Goal: Transaction & Acquisition: Book appointment/travel/reservation

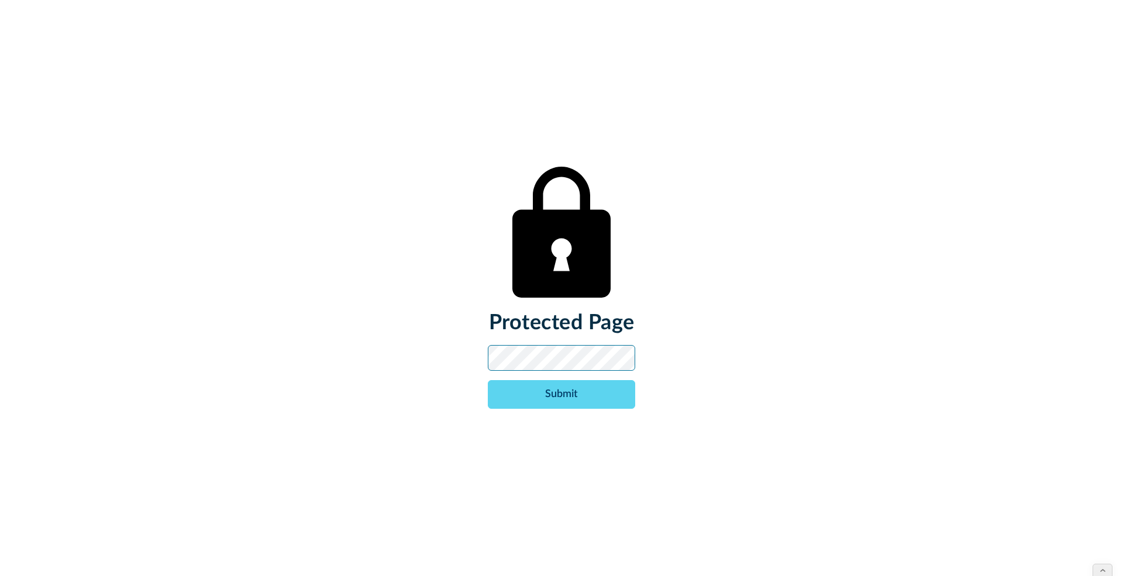
click at [488, 380] on input "Submit" at bounding box center [561, 394] width 147 height 29
click at [562, 398] on input "Submit" at bounding box center [561, 394] width 147 height 29
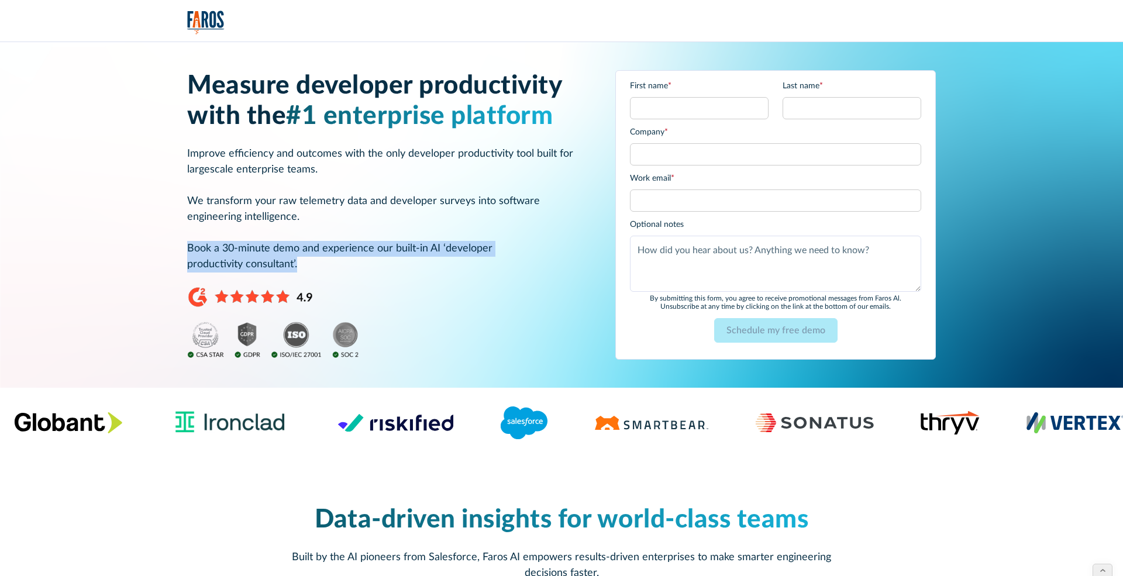
drag, startPoint x: 301, startPoint y: 264, endPoint x: 149, endPoint y: 252, distance: 153.1
click at [149, 252] on div "Measure developer productivity with the #1 enterprise platform Improve efficien…" at bounding box center [562, 215] width 1056 height 346
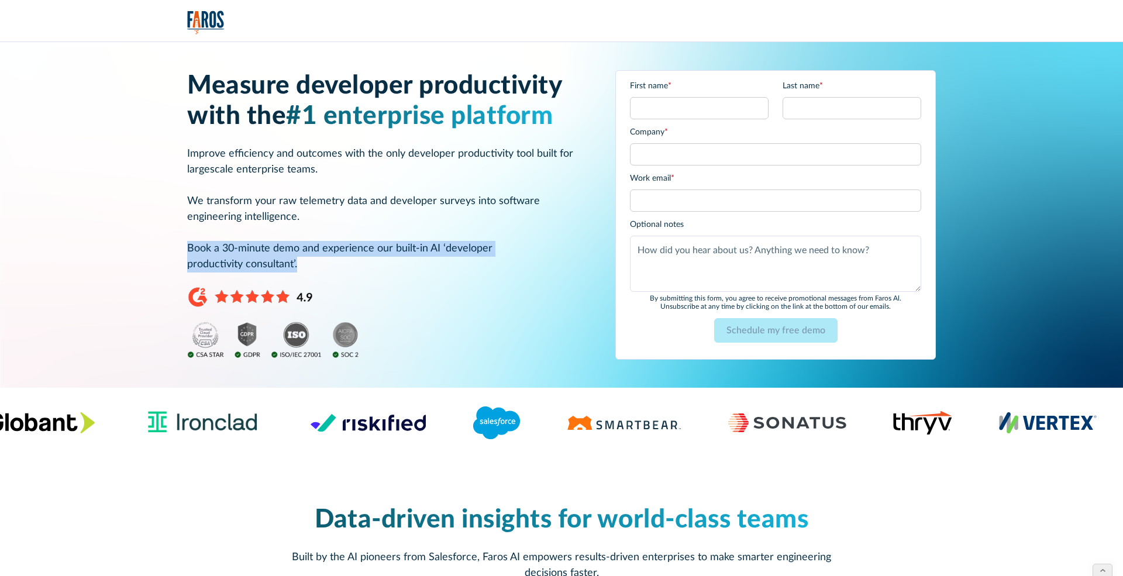
copy p "Book a 30-minute demo and experience our built-in AI ‘developer productivity co…"
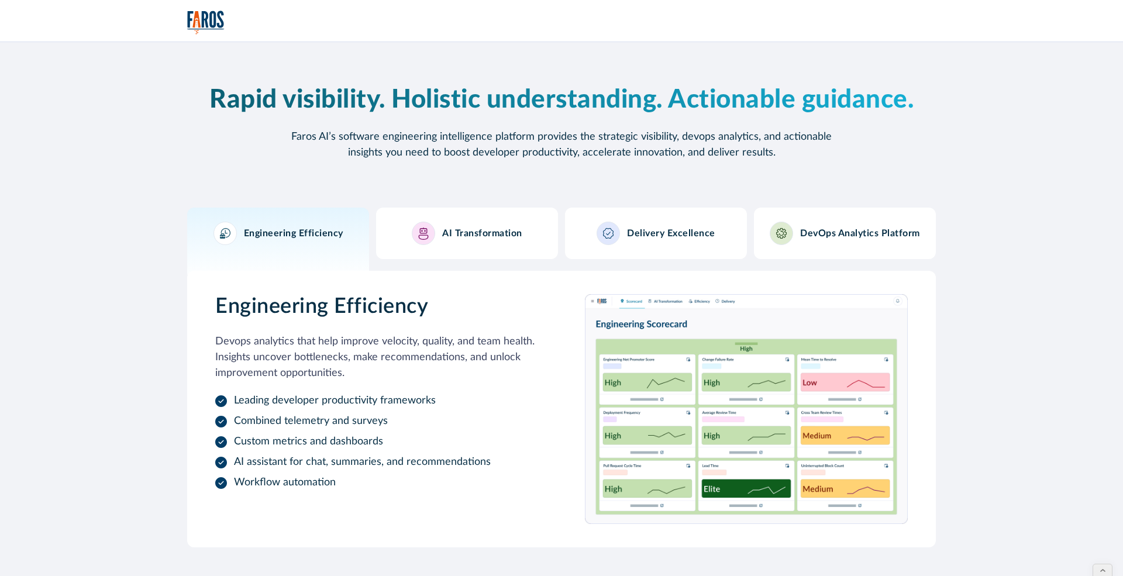
scroll to position [1068, 0]
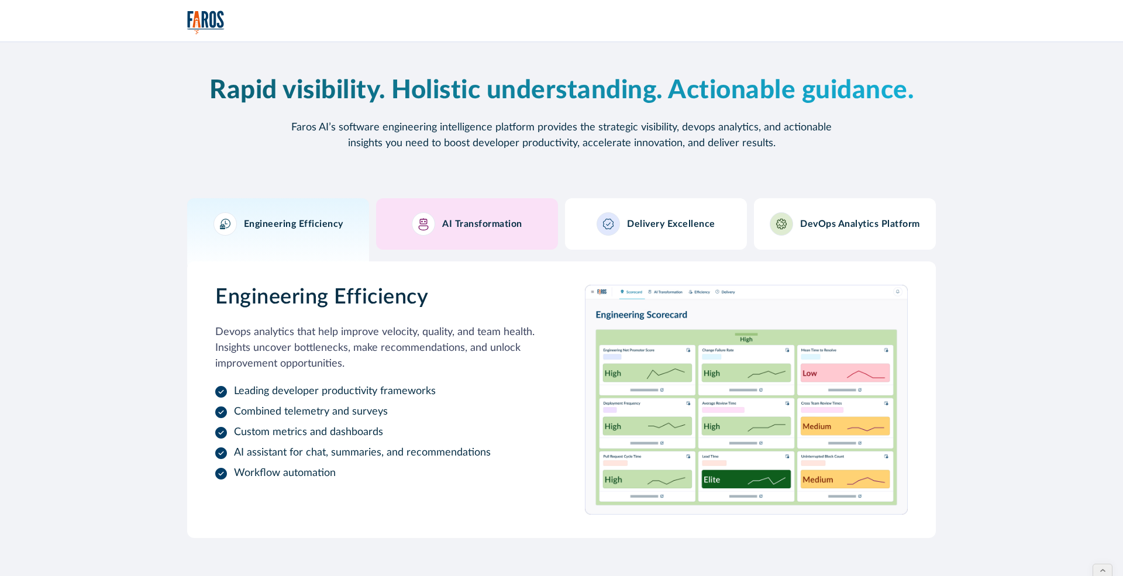
click at [482, 231] on div "AI Transformation" at bounding box center [467, 223] width 111 height 23
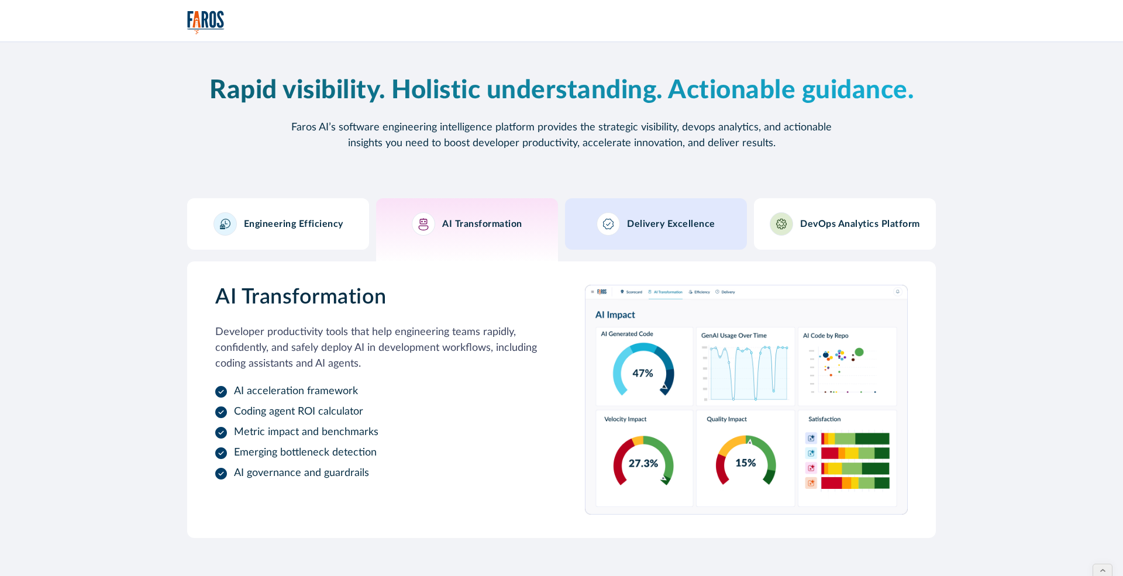
click at [649, 215] on div "Delivery Excellence" at bounding box center [655, 223] width 119 height 23
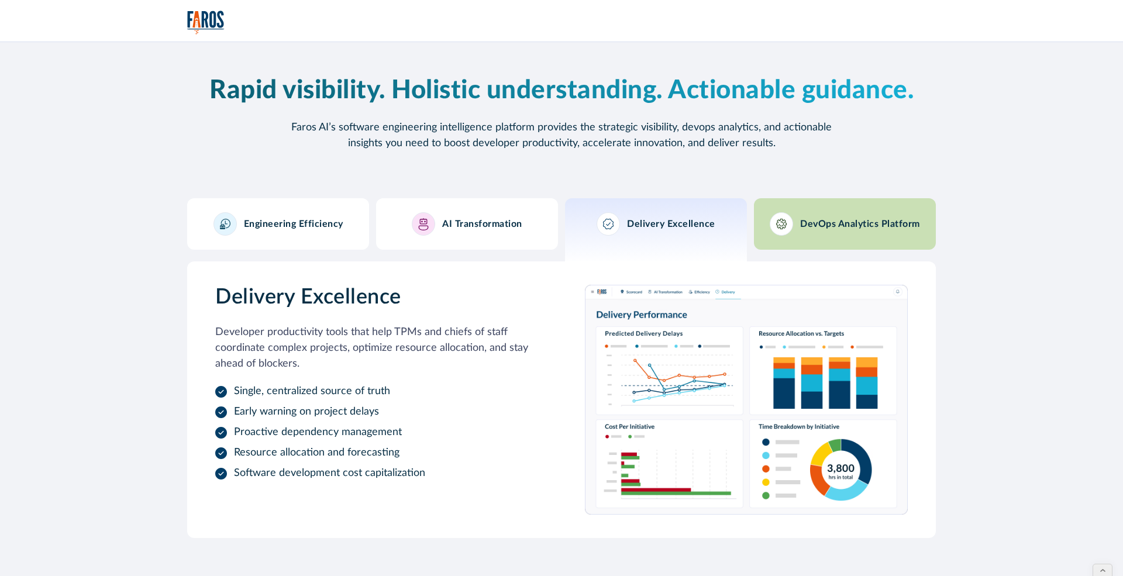
click at [821, 214] on div "DevOps Analytics Platform" at bounding box center [845, 223] width 150 height 23
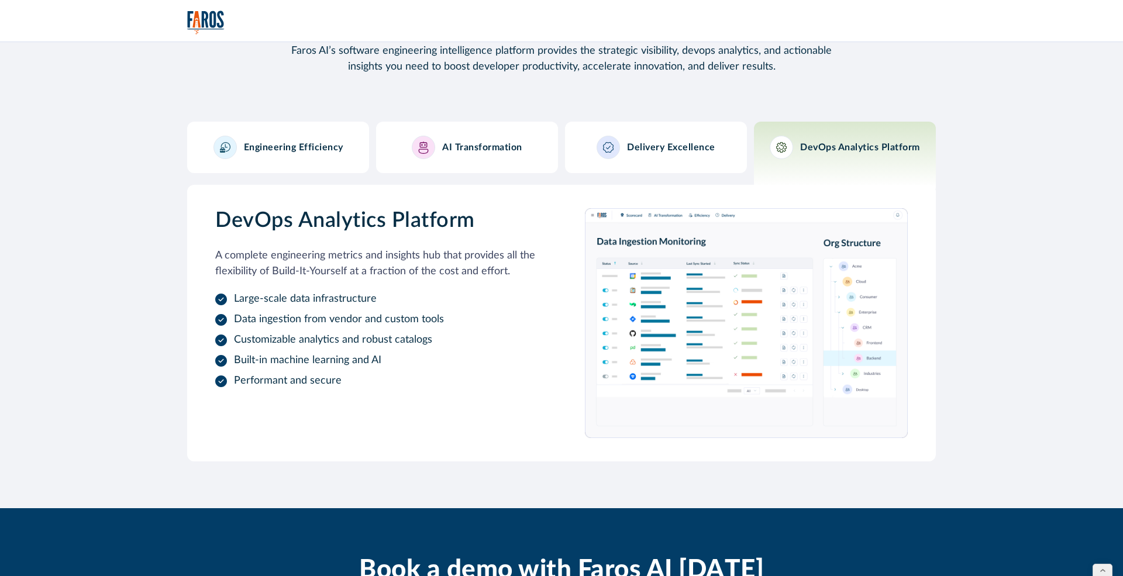
scroll to position [1383, 0]
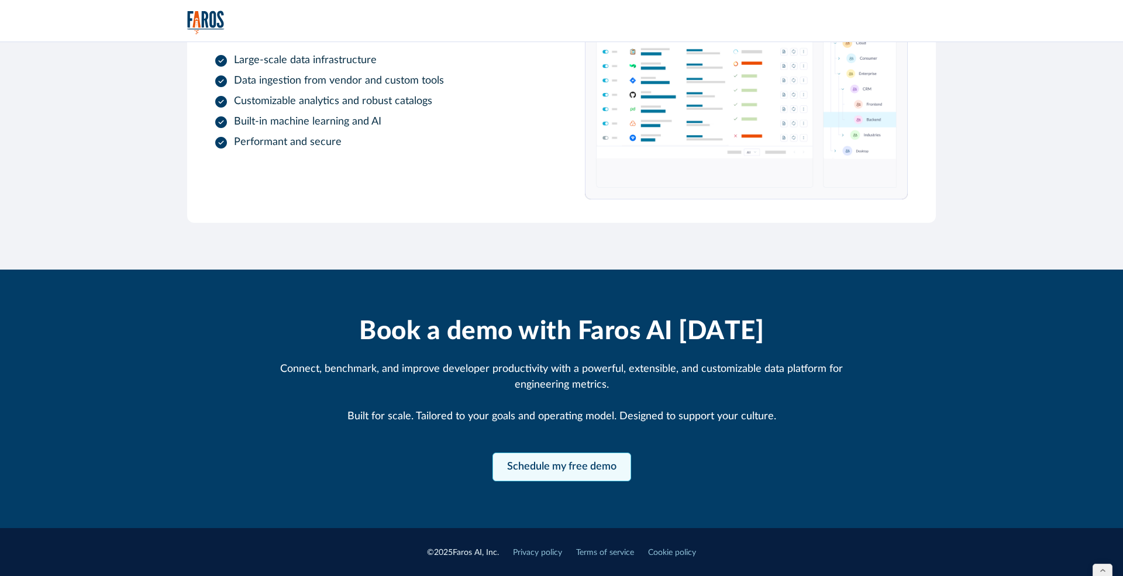
click at [565, 463] on link "Schedule my free demo" at bounding box center [561, 467] width 139 height 29
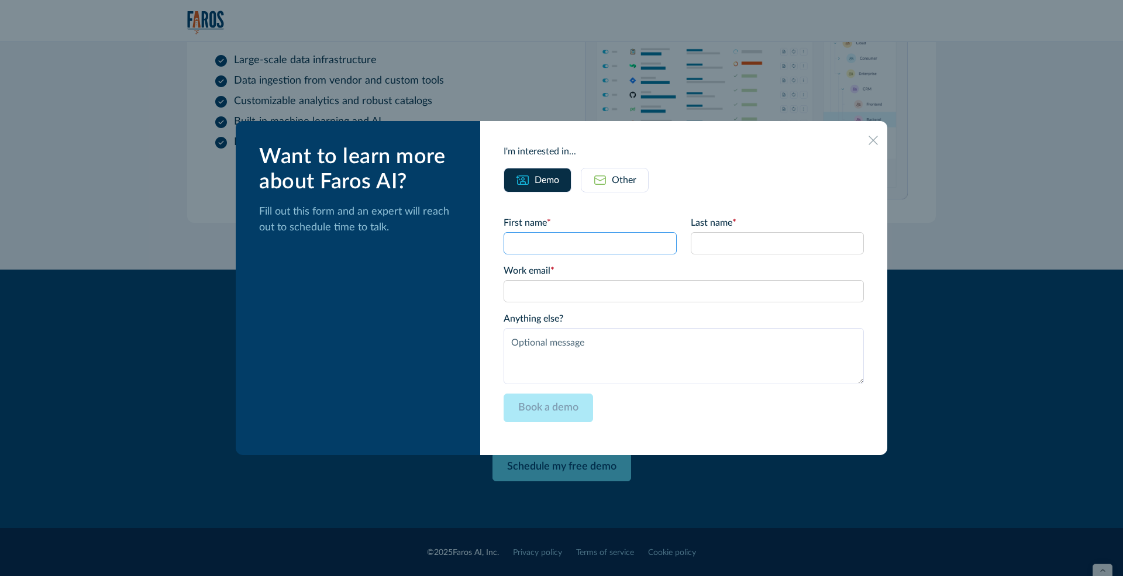
click at [567, 247] on input "First name *" at bounding box center [590, 243] width 173 height 22
type input "[PERSON_NAME]"
click at [705, 254] on input "Last name *" at bounding box center [777, 243] width 173 height 22
type input "[PERSON_NAME]"
click at [649, 296] on input "Work email *" at bounding box center [684, 291] width 360 height 22
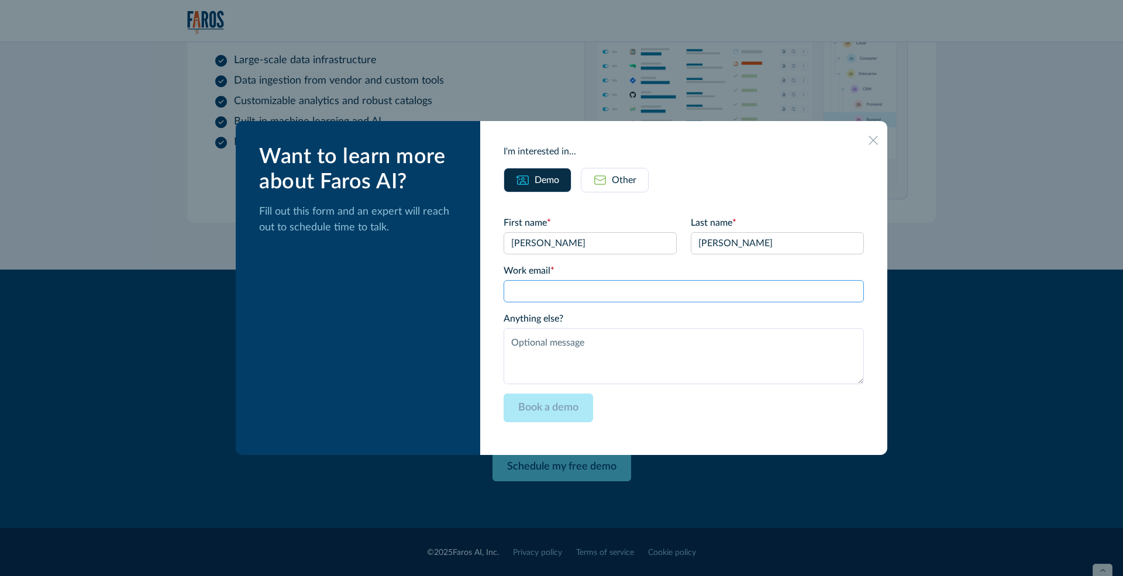
type input "[PERSON_NAME][EMAIL_ADDRESS]"
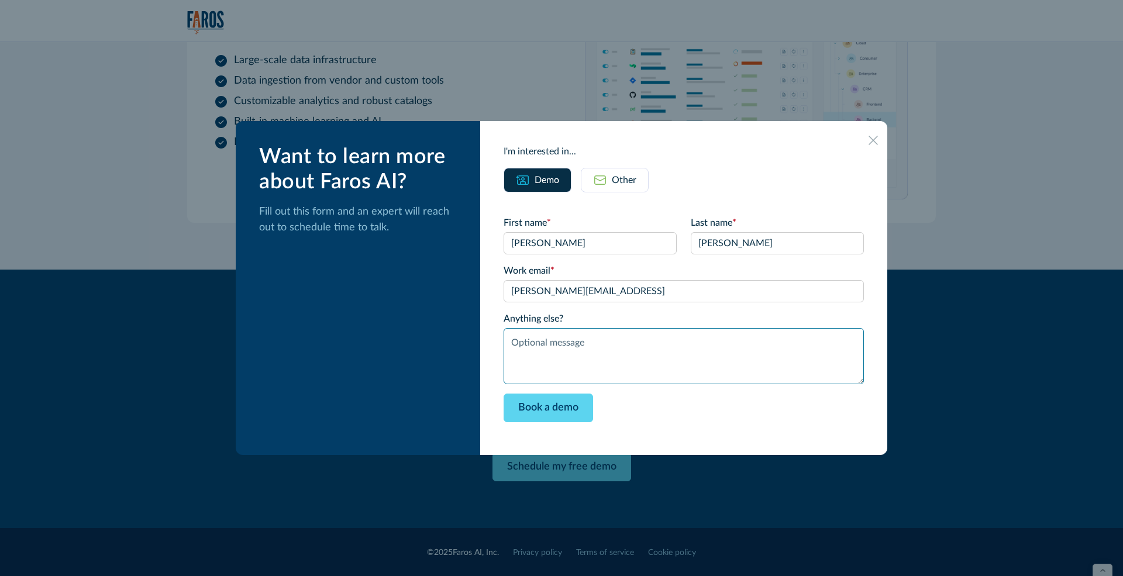
click at [563, 367] on textarea "Anything else?" at bounding box center [684, 356] width 360 height 56
click at [576, 404] on input "Book a demo" at bounding box center [548, 408] width 89 height 29
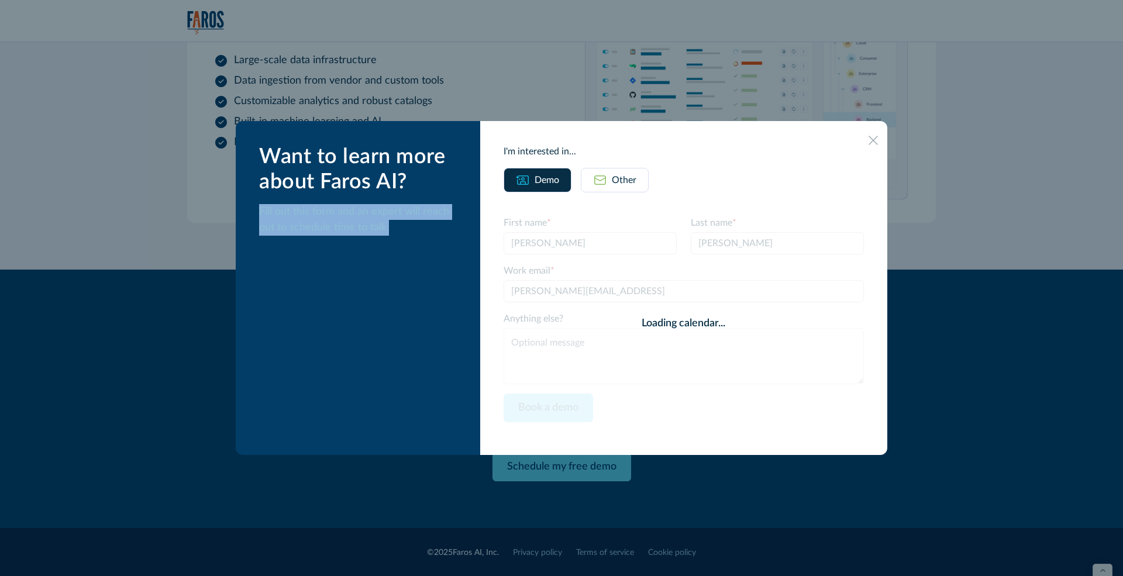
drag, startPoint x: 278, startPoint y: 215, endPoint x: 454, endPoint y: 248, distance: 178.5
click at [454, 248] on div "Want to learn more about Faros AI? Fill out this form and an expert will reach …" at bounding box center [358, 288] width 244 height 334
copy p "Fill out this form and an expert will reach out to schedule time to talk."
click at [665, 529] on div at bounding box center [561, 288] width 1123 height 576
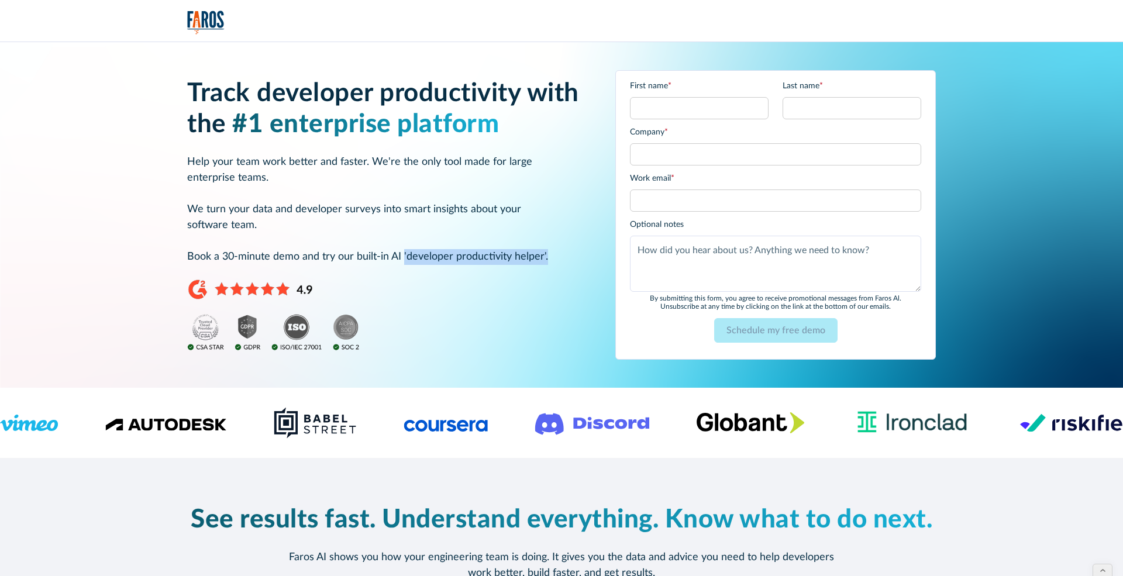
drag, startPoint x: 545, startPoint y: 256, endPoint x: 404, endPoint y: 257, distance: 141.5
click at [404, 257] on p "Help your team work better and faster. We're the only tool made for large enter…" at bounding box center [387, 209] width 400 height 111
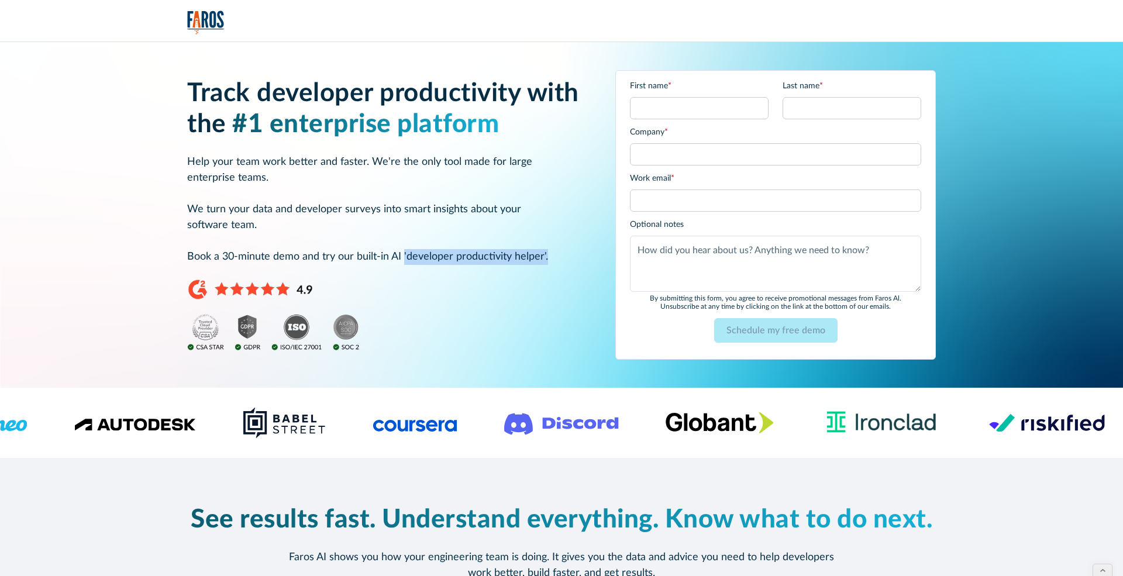
copy p "'developer productivity helper'."
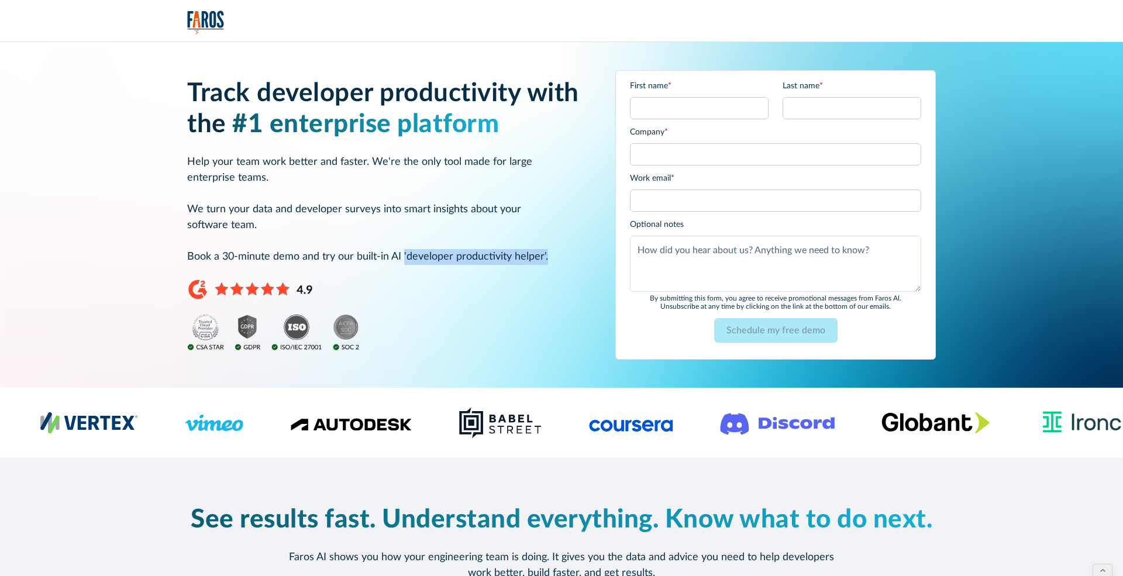
copy p "'developer productivity helper'."
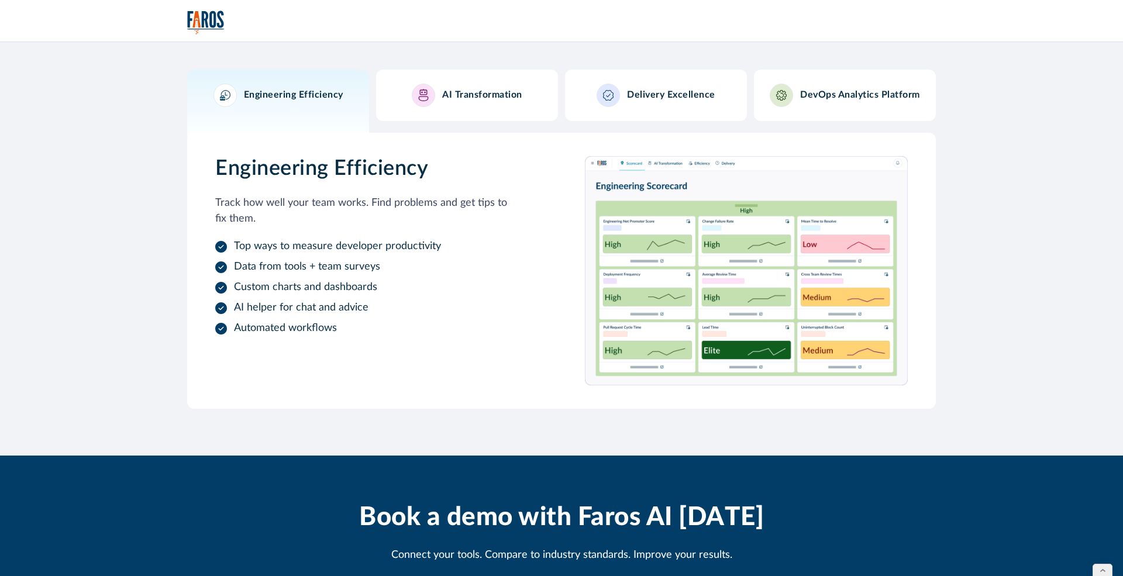
scroll to position [544, 0]
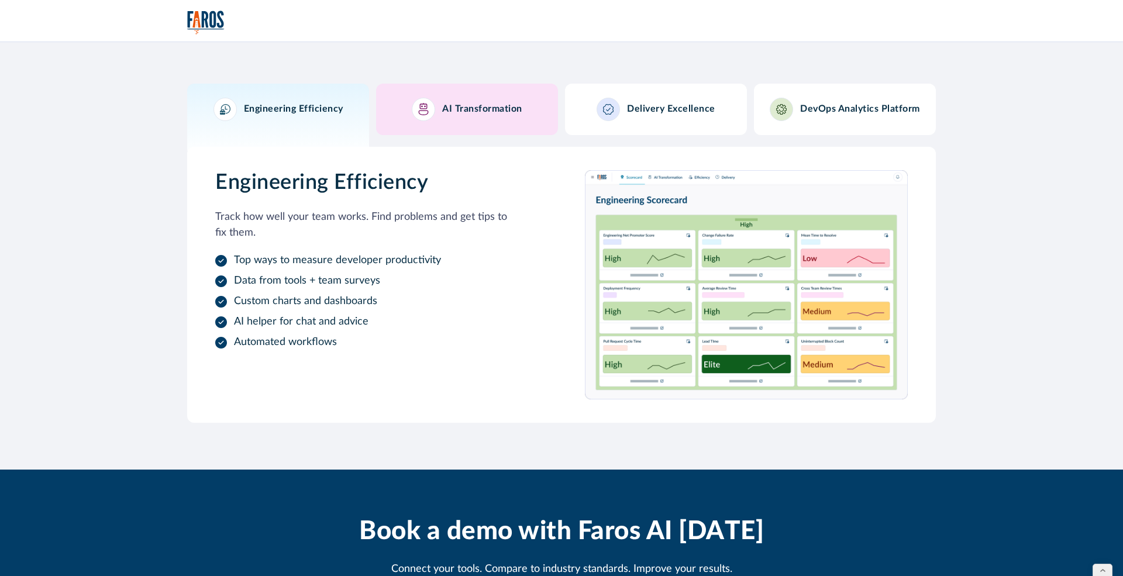
click at [484, 105] on h3 "AI Transformation" at bounding box center [482, 109] width 80 height 11
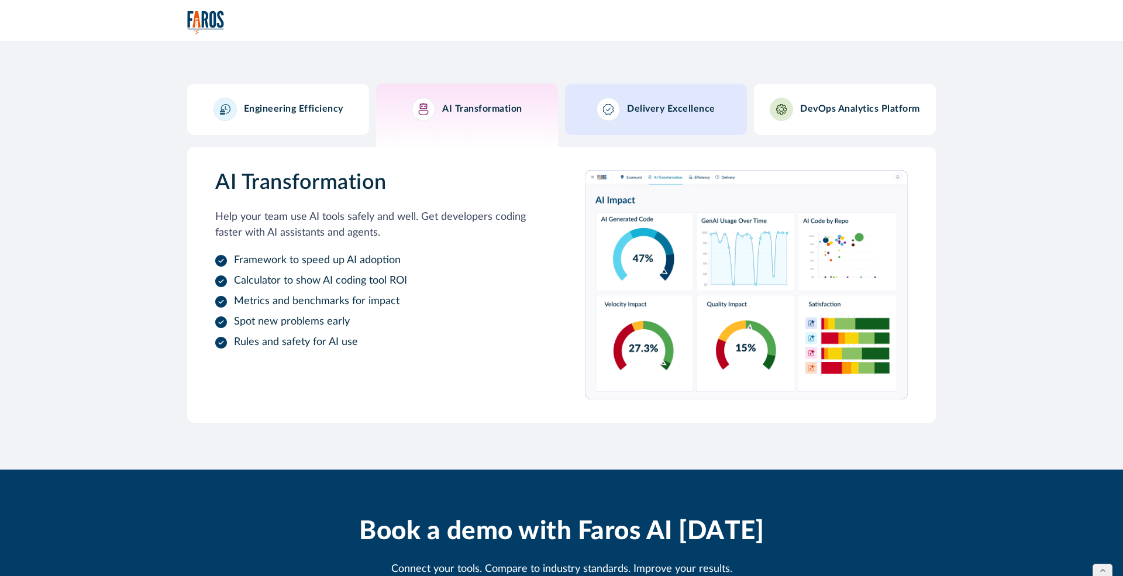
click at [646, 106] on h3 "Delivery Excellence" at bounding box center [671, 109] width 88 height 11
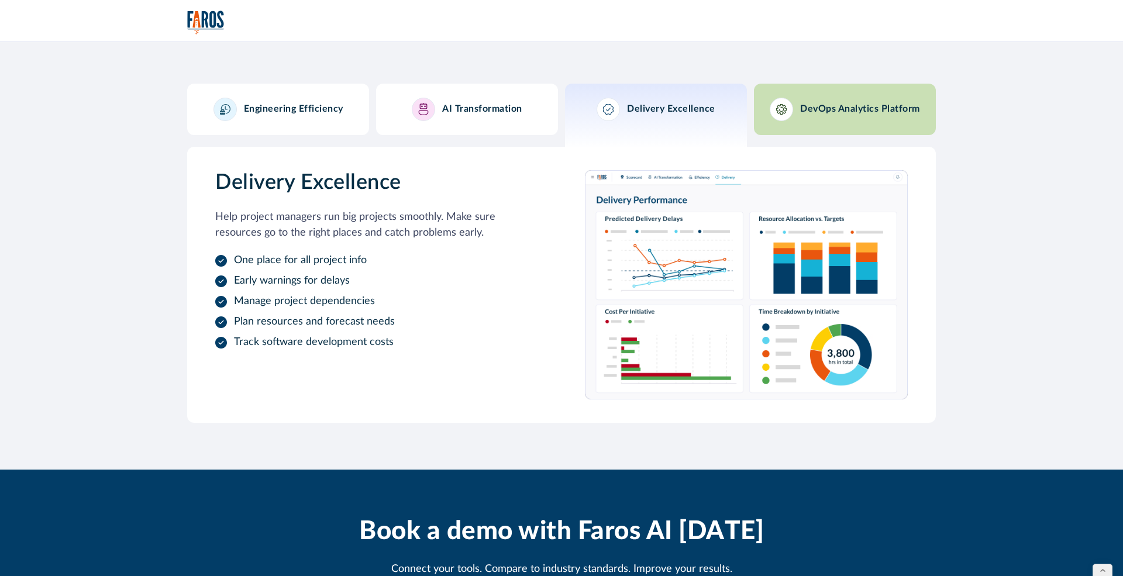
click at [874, 92] on link "DevOps Analytics Platform" at bounding box center [845, 109] width 182 height 51
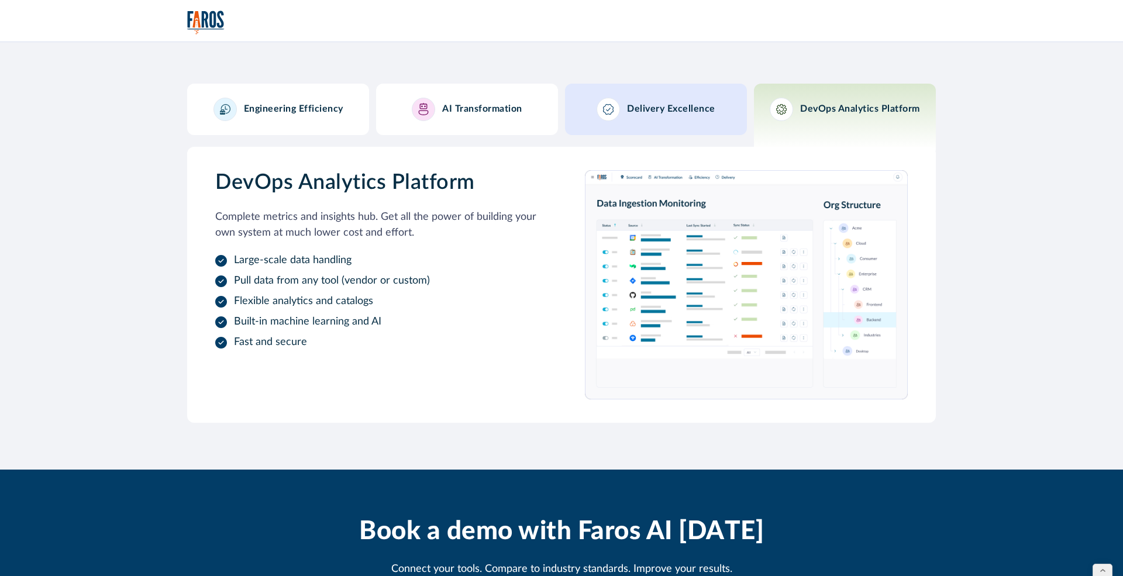
click at [674, 99] on div "Delivery Excellence" at bounding box center [655, 109] width 119 height 23
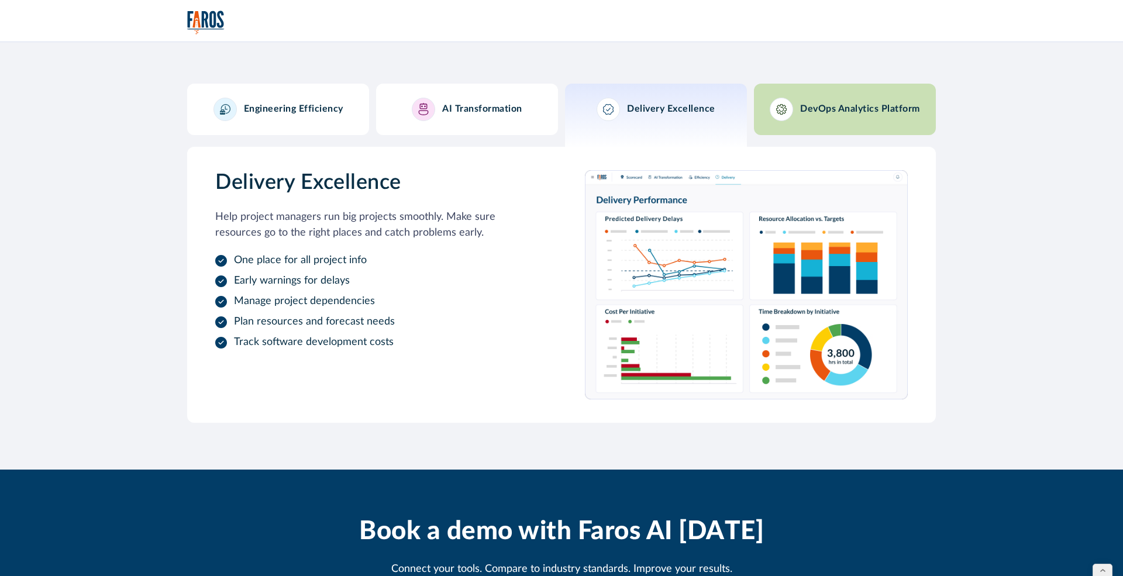
click at [788, 104] on div at bounding box center [781, 109] width 23 height 23
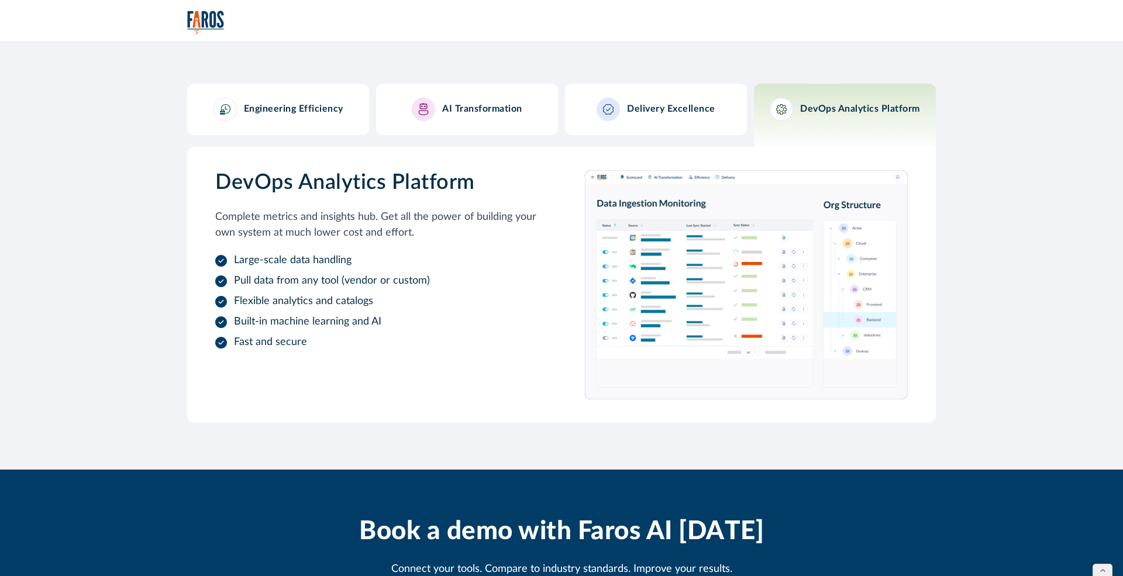
click at [305, 119] on div "Engineering Efficiency" at bounding box center [278, 109] width 130 height 23
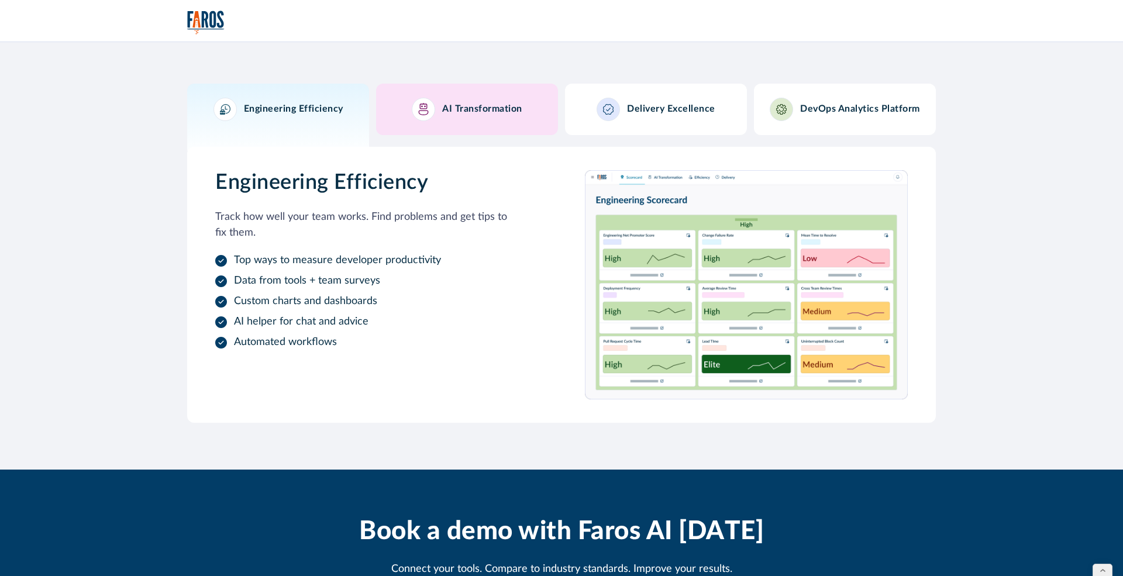
click at [395, 111] on link "AI Transformation" at bounding box center [467, 109] width 182 height 51
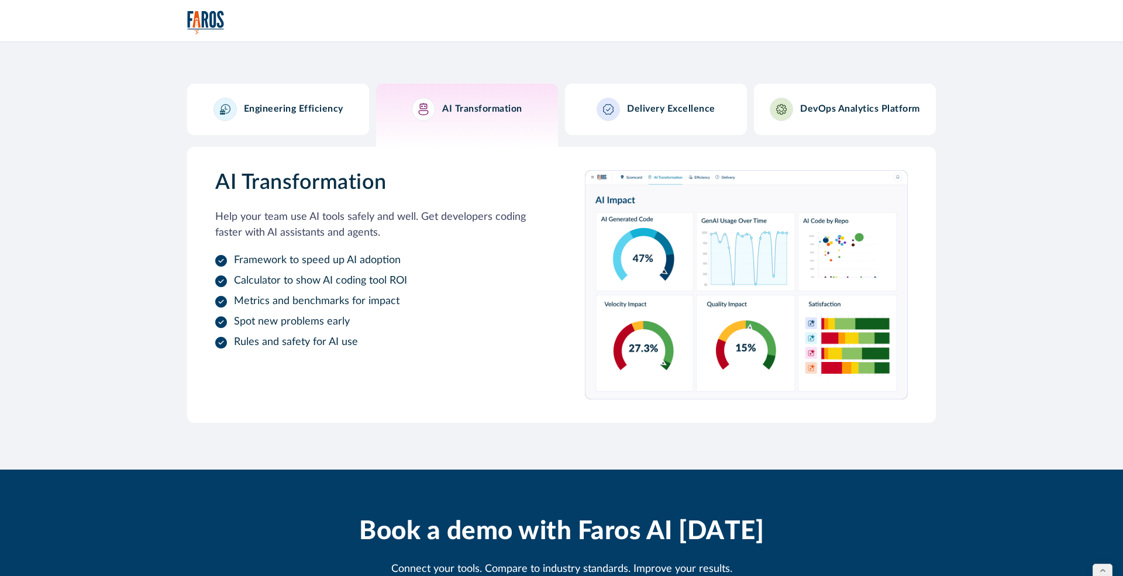
click at [545, 116] on link "AI Transformation" at bounding box center [467, 120] width 182 height 73
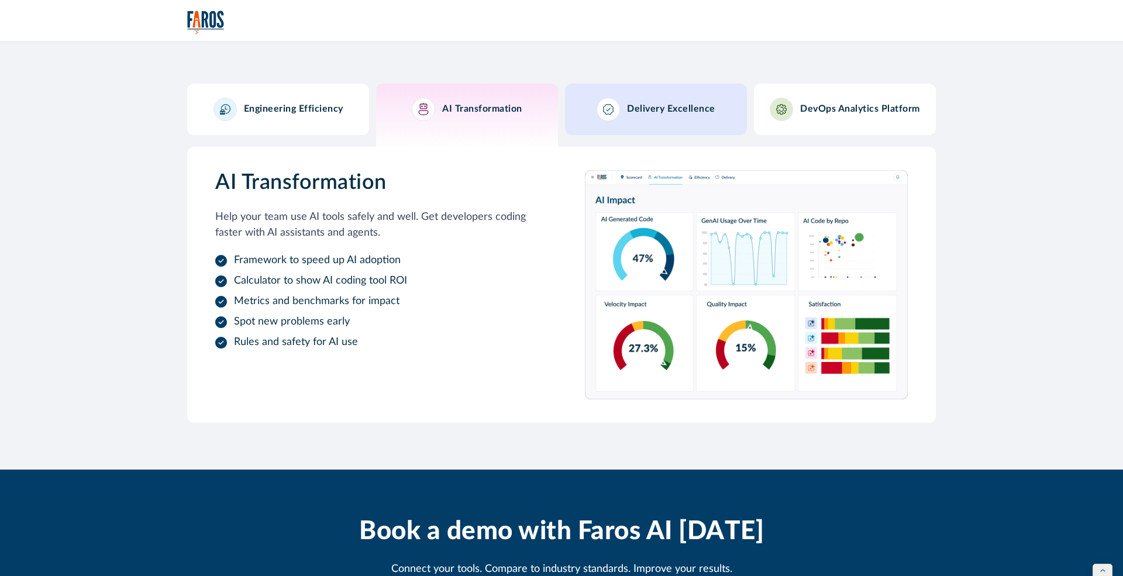
click at [625, 104] on div "Delivery Excellence" at bounding box center [655, 109] width 119 height 23
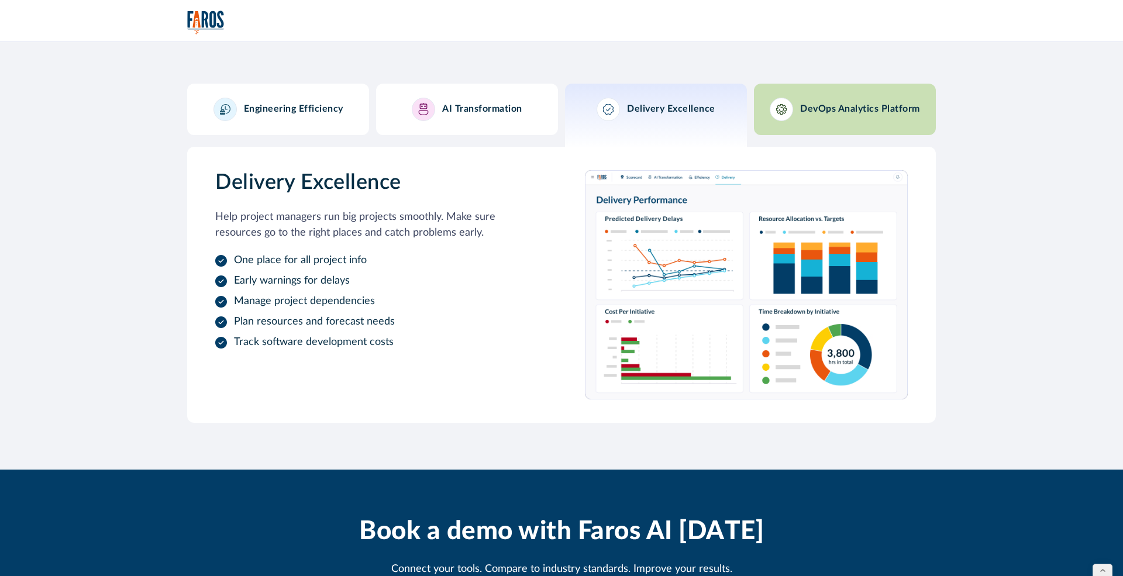
click at [782, 118] on div at bounding box center [781, 109] width 23 height 23
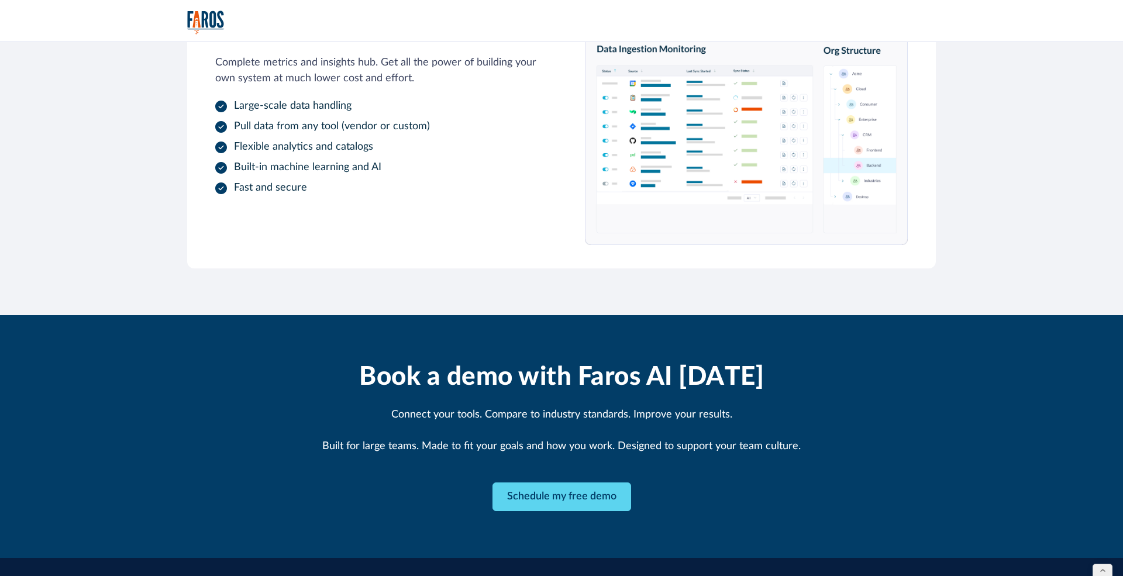
scroll to position [729, 0]
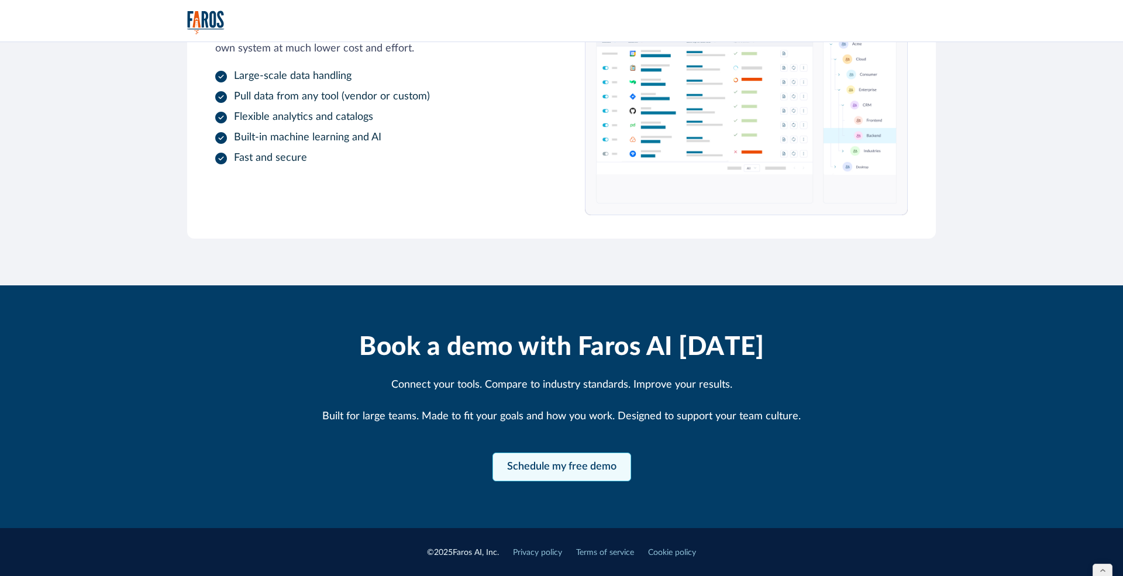
click at [582, 474] on link "Schedule my free demo" at bounding box center [561, 467] width 139 height 29
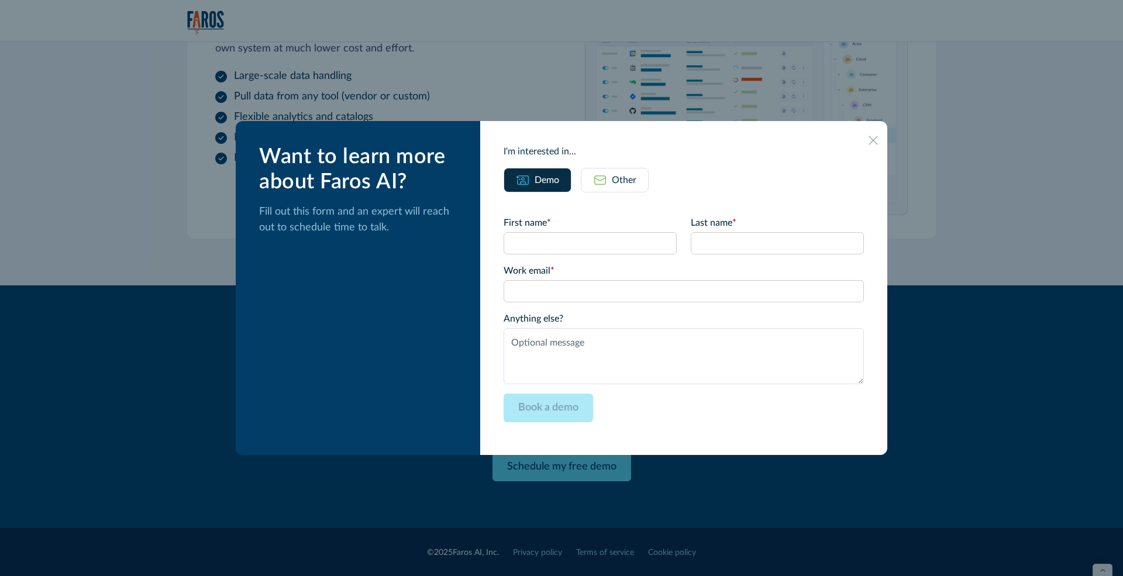
click at [868, 143] on icon at bounding box center [872, 140] width 9 height 9
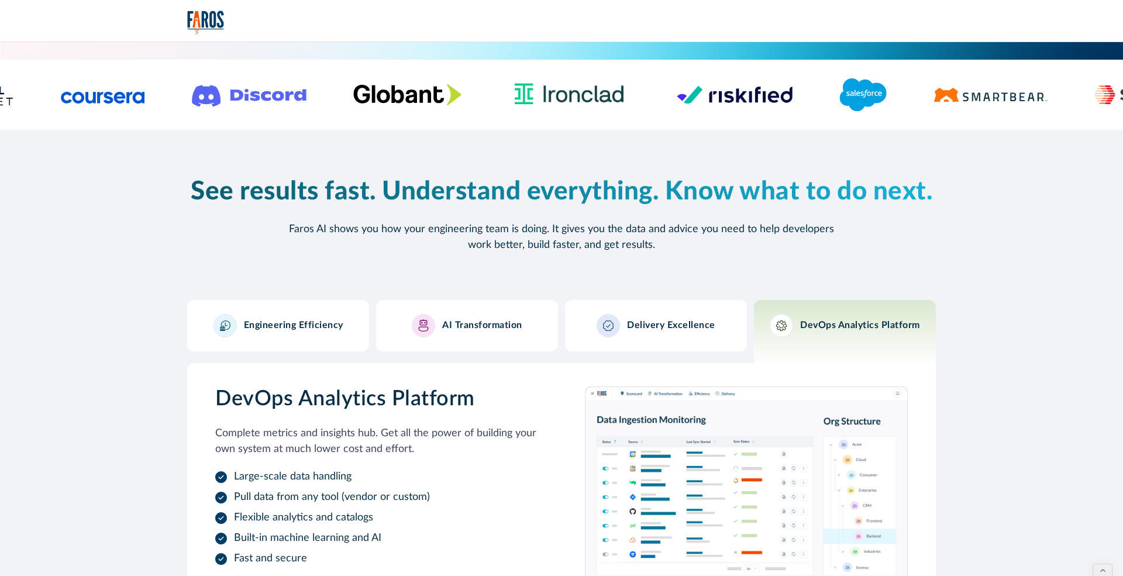
scroll to position [0, 0]
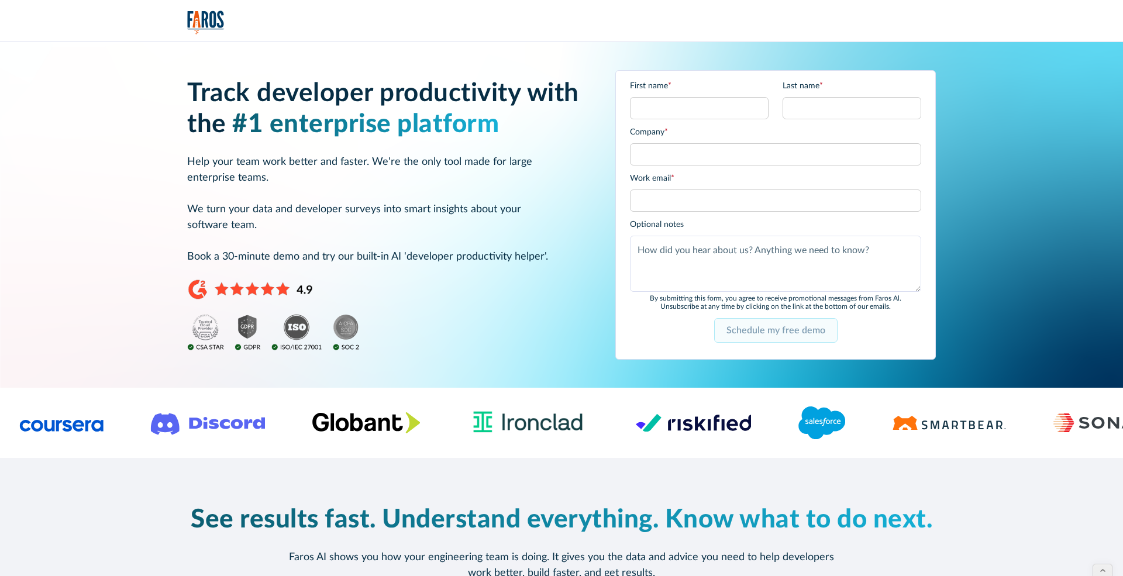
click at [767, 331] on input "Schedule my free demo" at bounding box center [775, 330] width 123 height 25
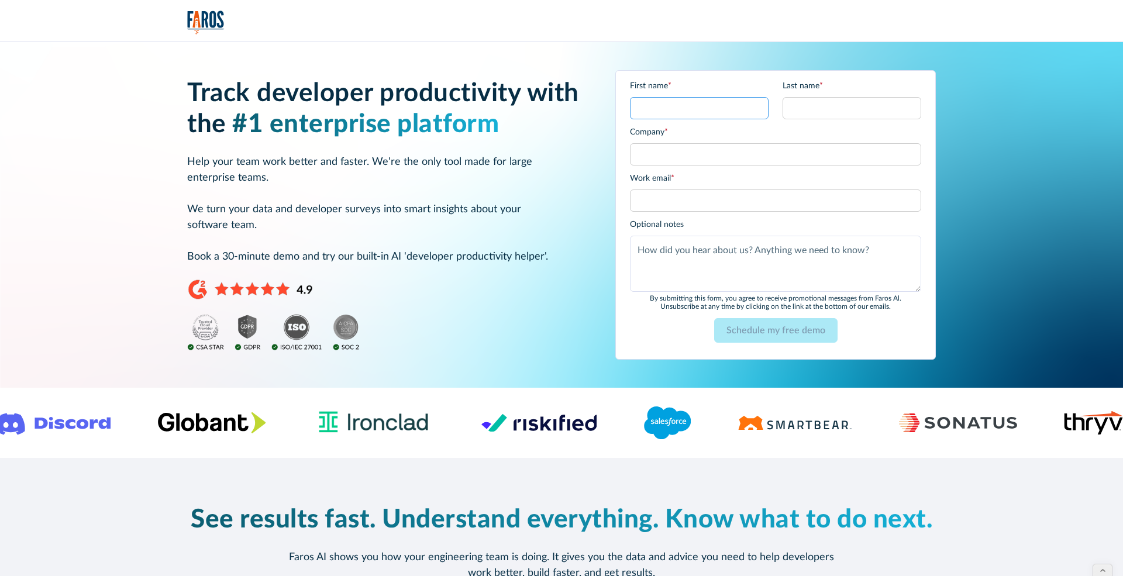
click at [682, 112] on input "First name *" at bounding box center [699, 108] width 139 height 22
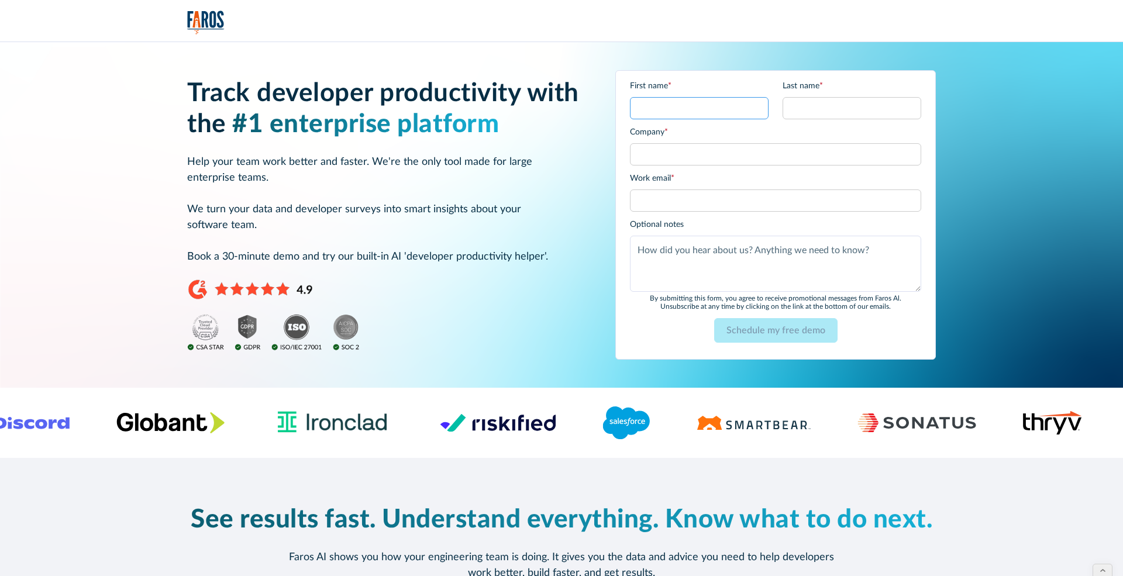
type input "[PERSON_NAME]"
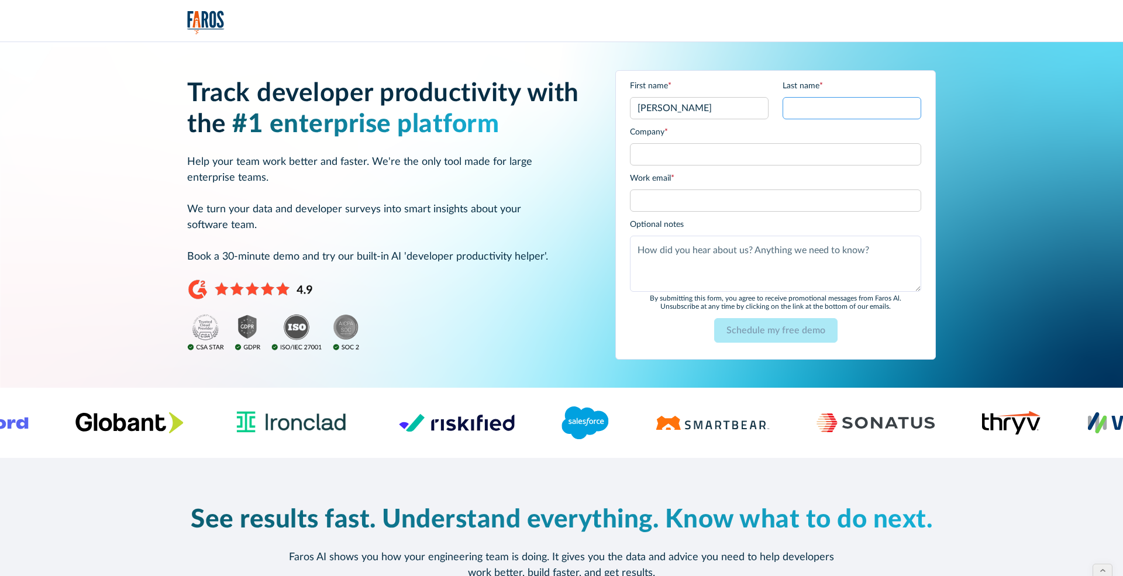
click at [803, 117] on input "Last name *" at bounding box center [851, 108] width 139 height 22
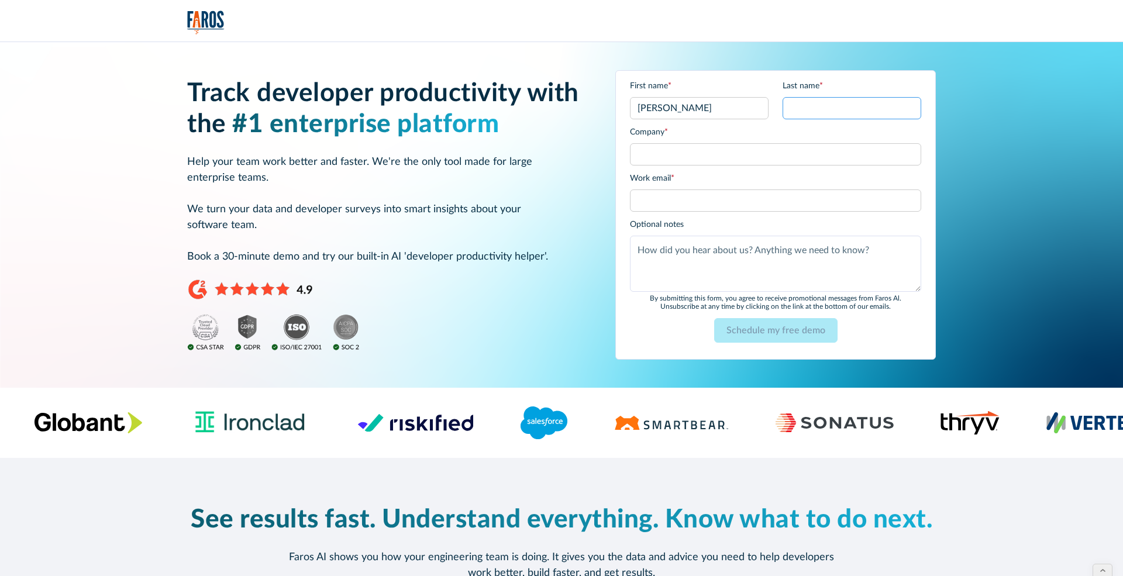
type input "[PERSON_NAME]"
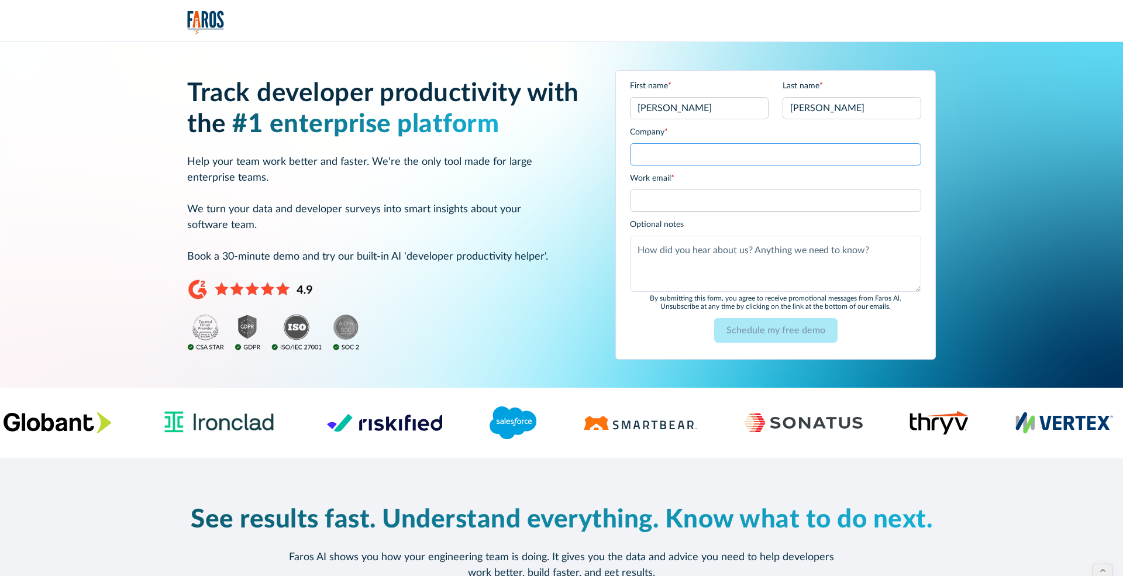
click at [783, 146] on input "Company *" at bounding box center [775, 154] width 291 height 22
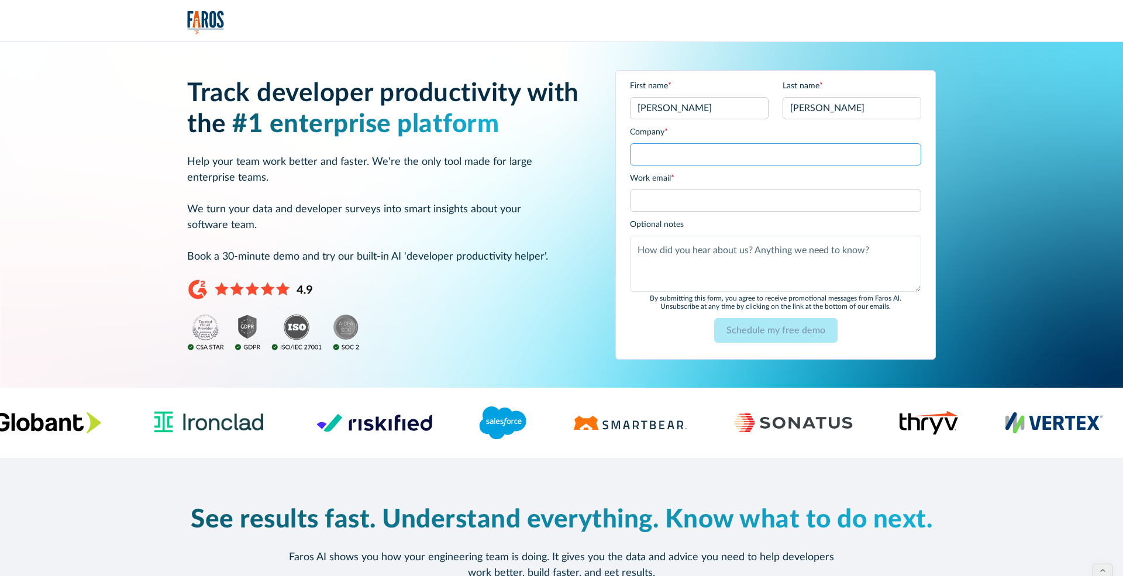
type input "n"
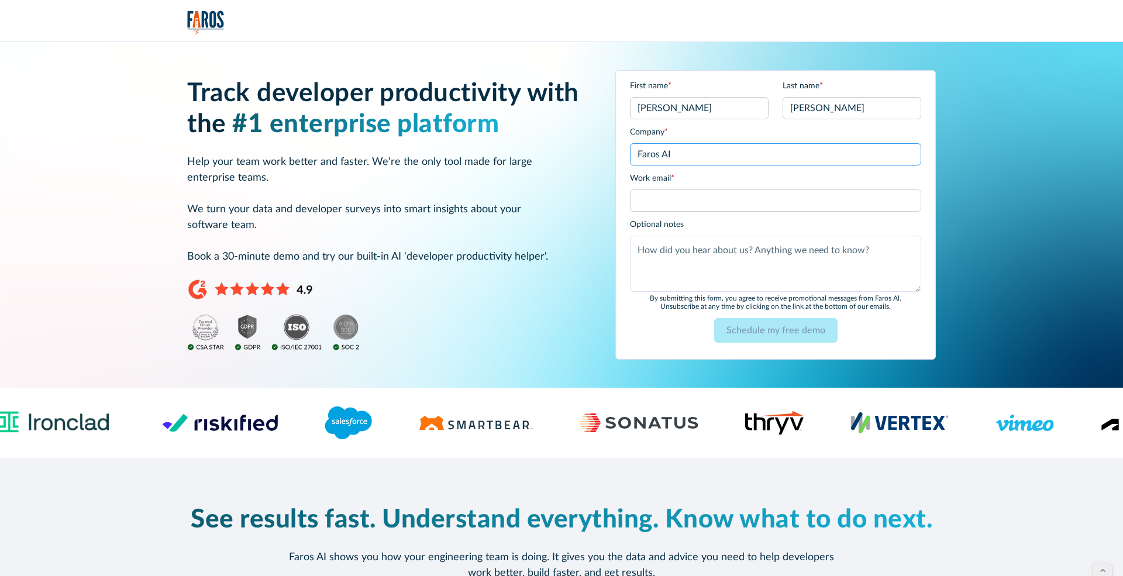
type input "Faros AI"
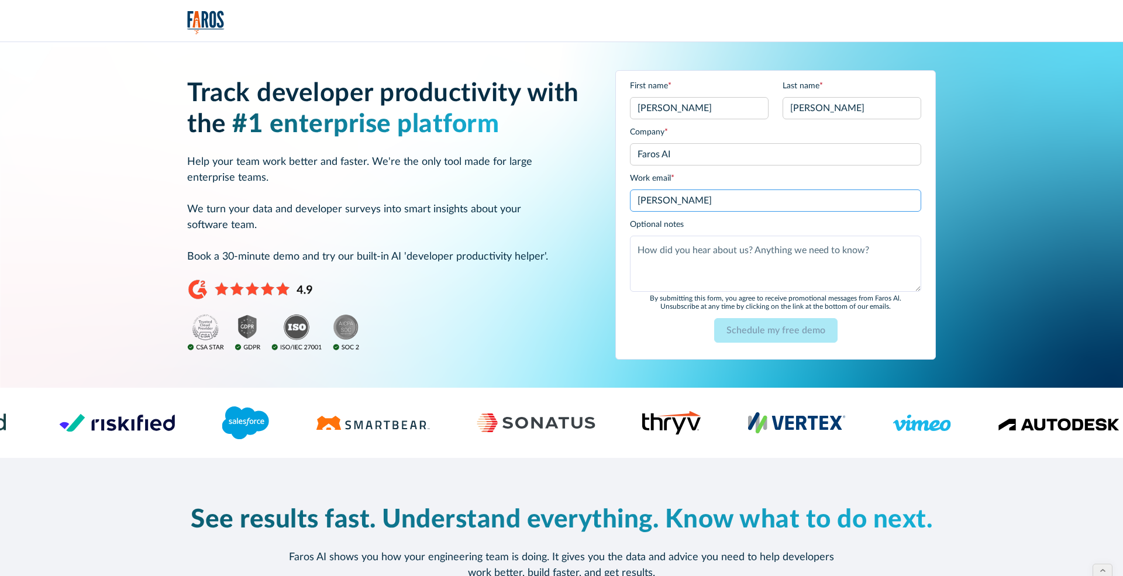
type input "[PERSON_NAME][EMAIL_ADDRESS]"
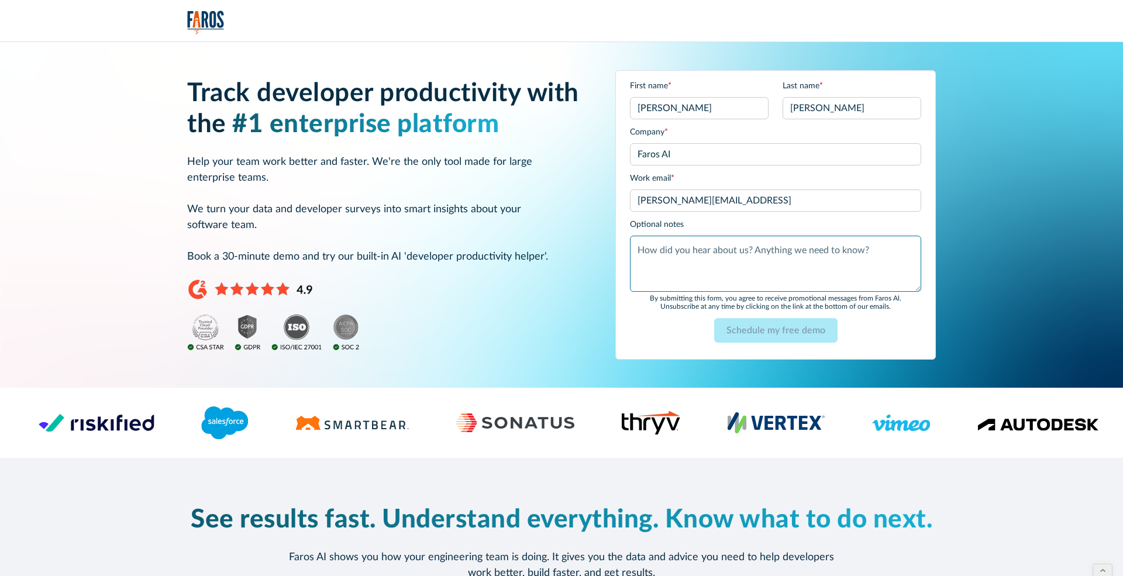
click at [722, 269] on textarea "Anything else?" at bounding box center [775, 264] width 291 height 56
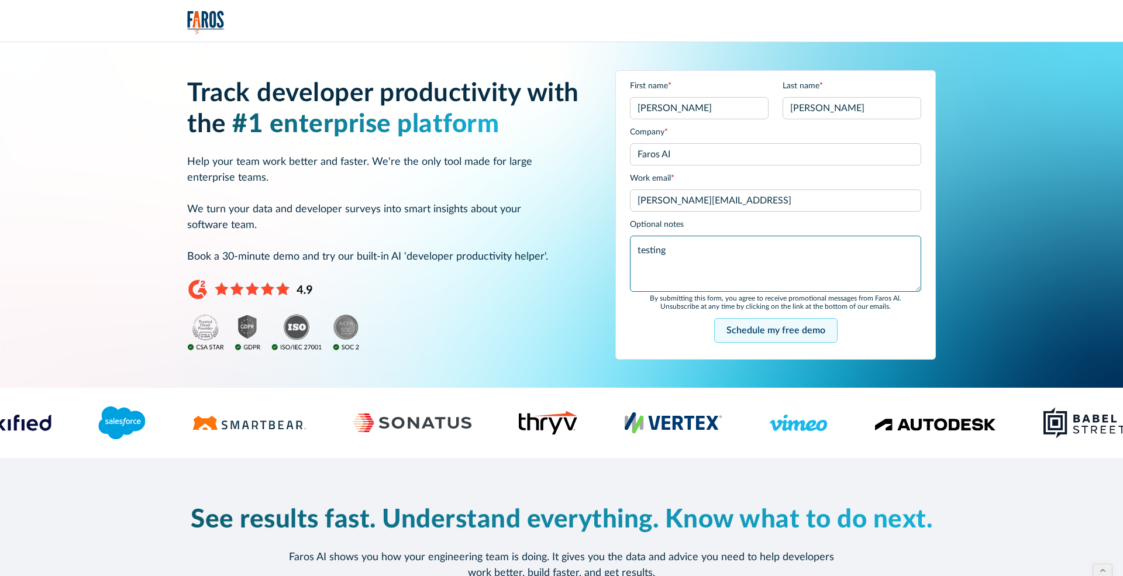
type textarea "testing"
click at [736, 323] on input "Schedule my free demo" at bounding box center [775, 330] width 123 height 25
